Goal: Task Accomplishment & Management: Manage account settings

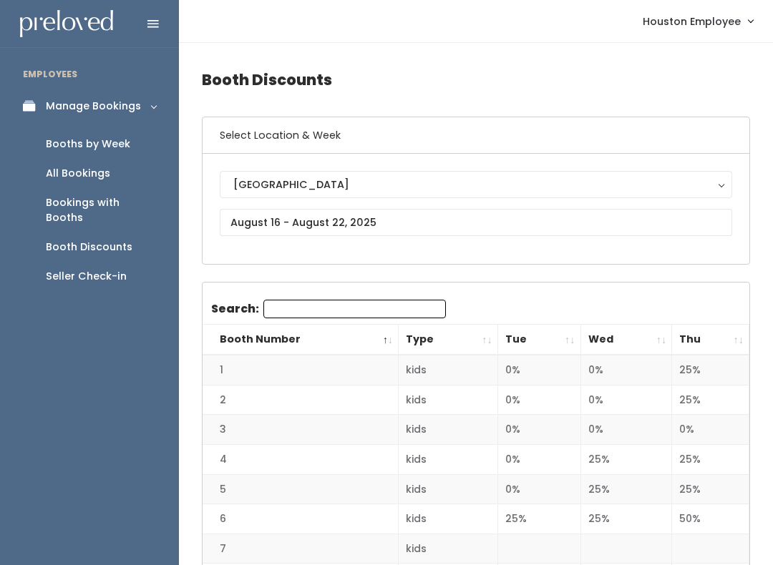
click at [95, 240] on div "Booth Discounts" at bounding box center [89, 247] width 87 height 15
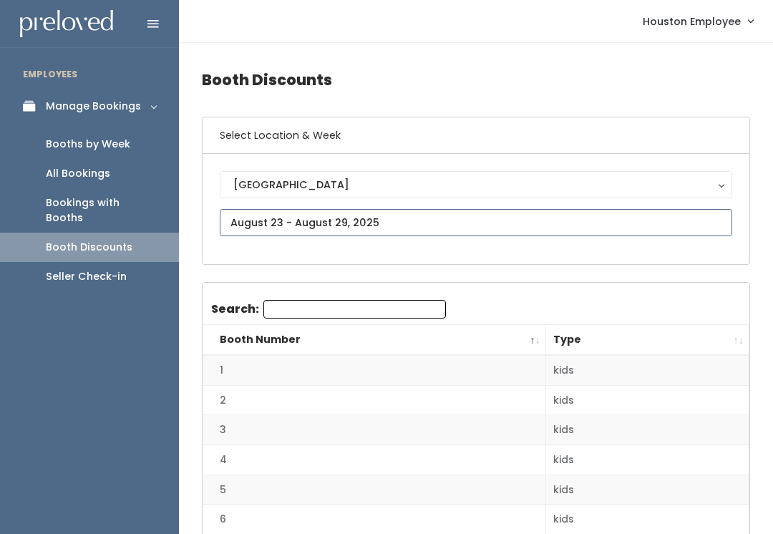
click at [474, 235] on input "text" at bounding box center [476, 222] width 512 height 27
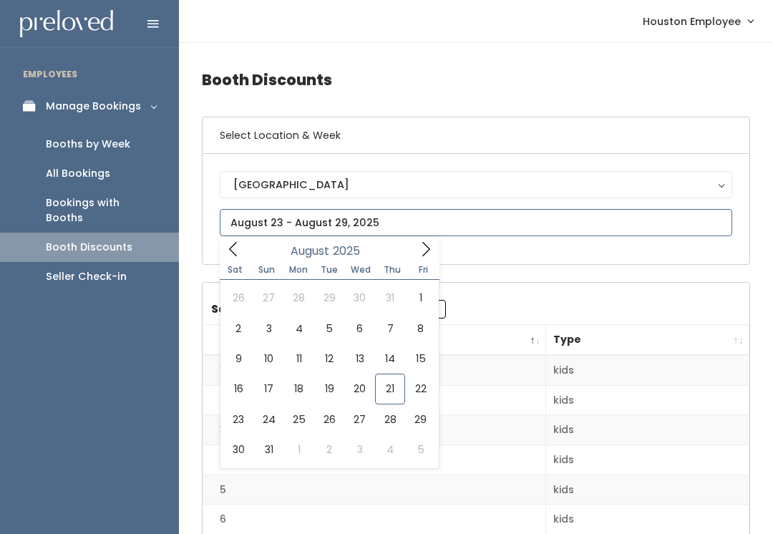
type input "August 9 to August 15"
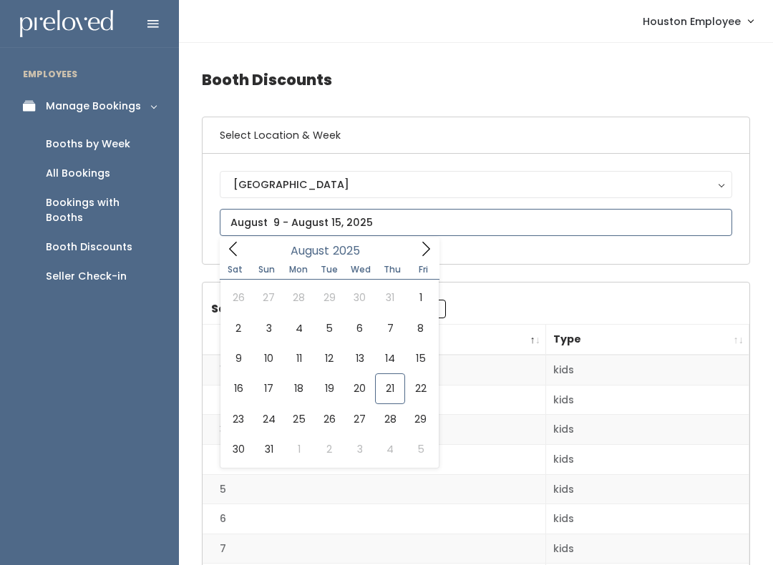
type input "[DATE] to [DATE]"
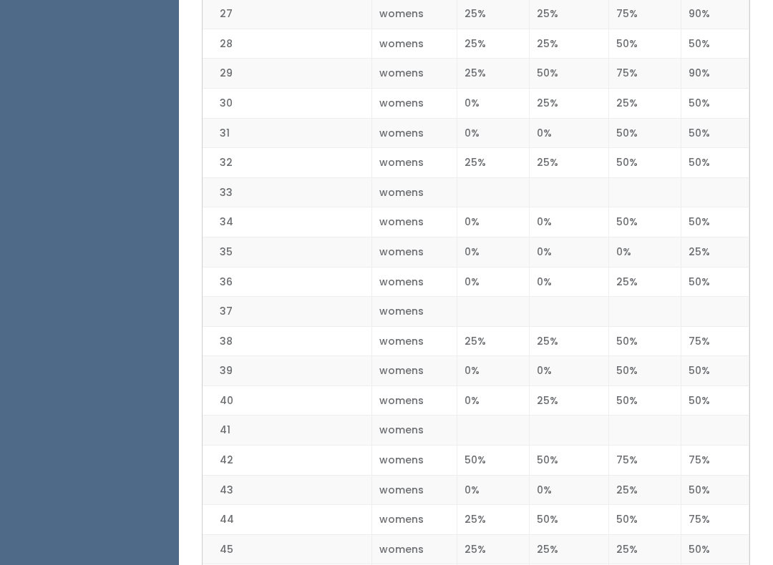
scroll to position [1130, 0]
